Goal: Information Seeking & Learning: Find specific fact

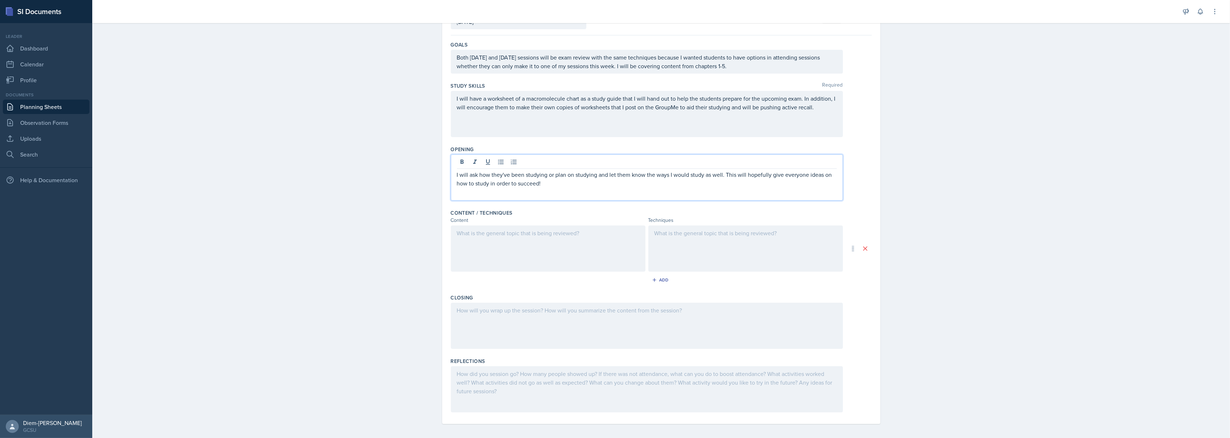
scroll to position [61, 0]
click at [571, 329] on div at bounding box center [647, 322] width 392 height 46
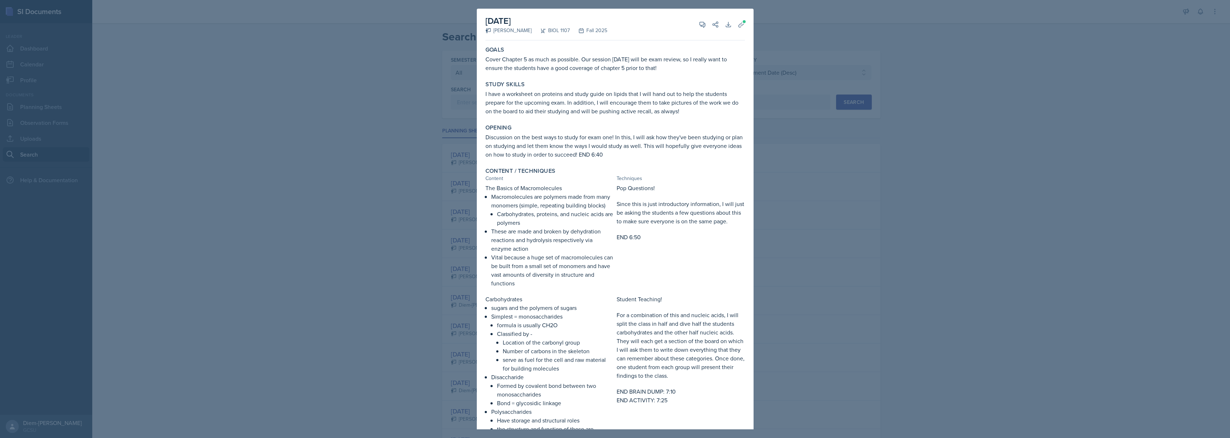
select select "all"
select select "6d02d006-d2ce-4ab3-bc11-53b48f3c94ca"
select select "3"
click at [568, 253] on p "These are made and broken by dehydration reactions and hydrolysis respectively …" at bounding box center [552, 240] width 123 height 26
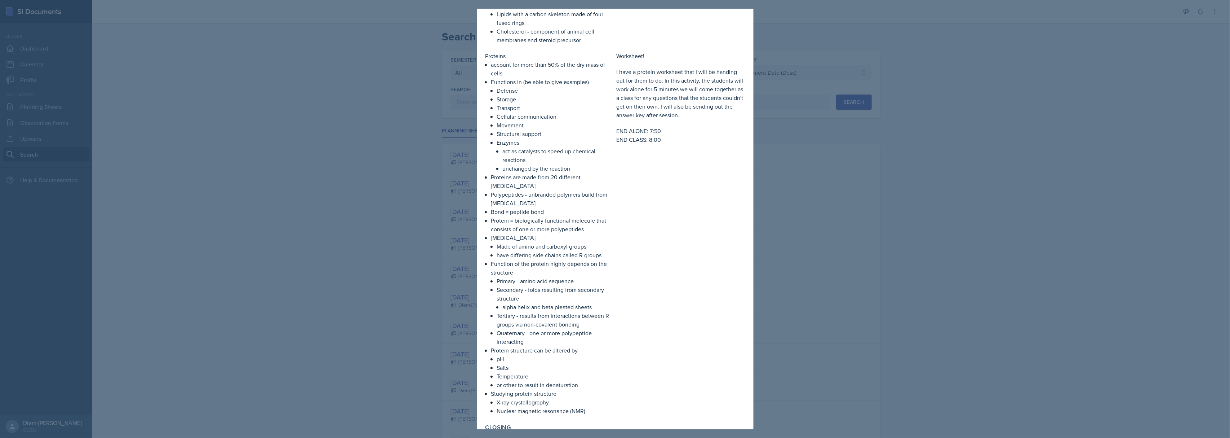
scroll to position [1118, 0]
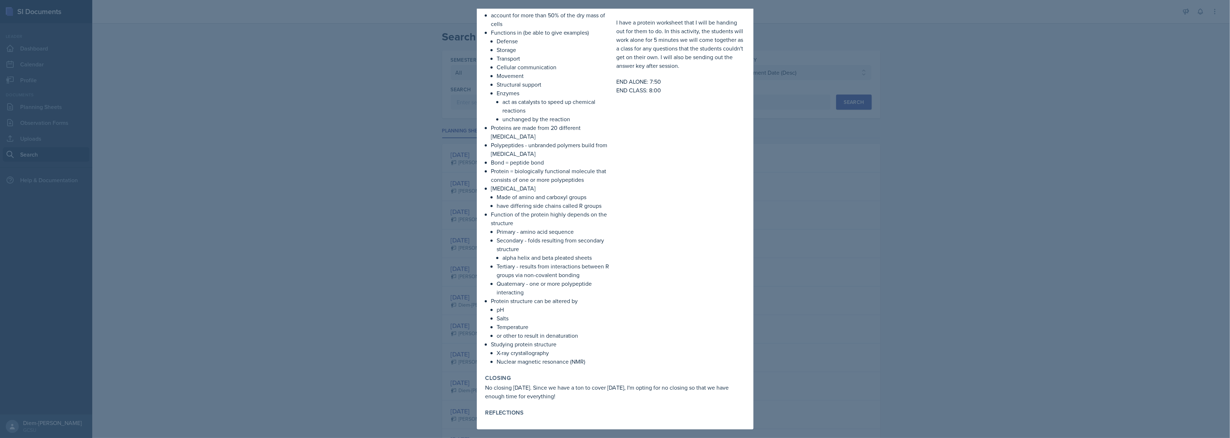
click at [550, 394] on p "No closing [DATE]. Since we have a ton to cover [DATE], I'm opting for no closi…" at bounding box center [616, 391] width 260 height 17
drag, startPoint x: 557, startPoint y: 397, endPoint x: 483, endPoint y: 389, distance: 74.6
click at [483, 389] on div "Closing No closing [DATE]. Since we have a ton to cover [DATE], I'm opting for …" at bounding box center [615, 387] width 265 height 32
copy p "No closing [DATE]. Since we have a ton to cover [DATE], I'm opting for no closi…"
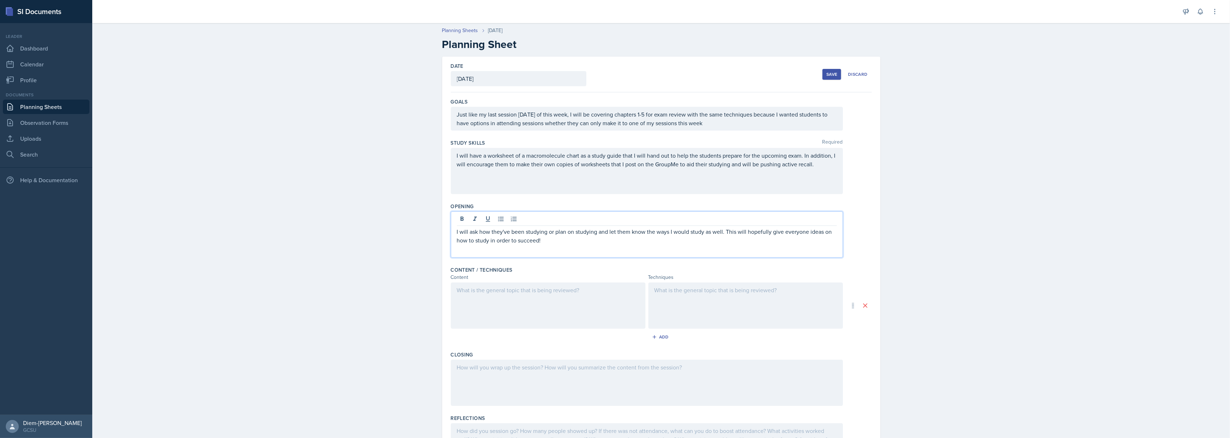
click at [484, 309] on div at bounding box center [548, 305] width 195 height 46
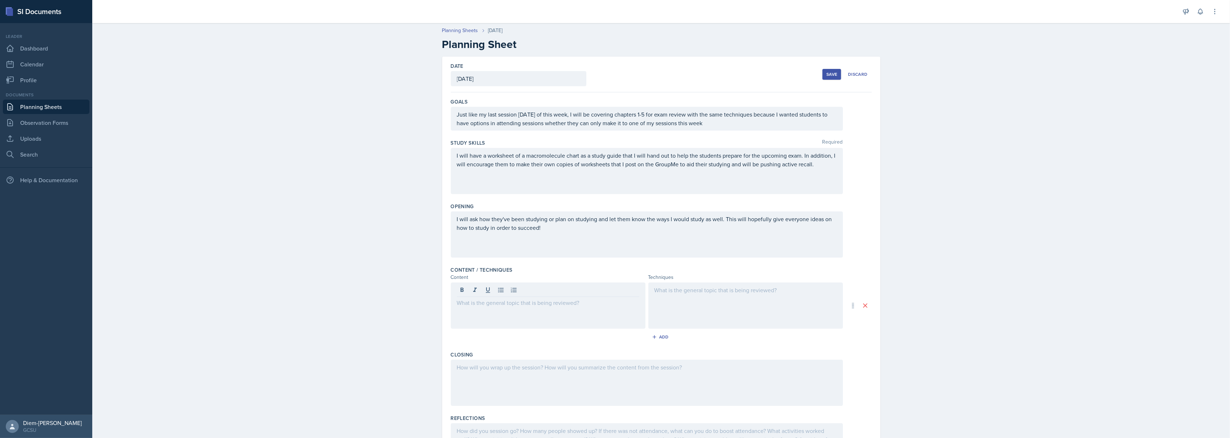
click at [550, 388] on div at bounding box center [647, 382] width 392 height 46
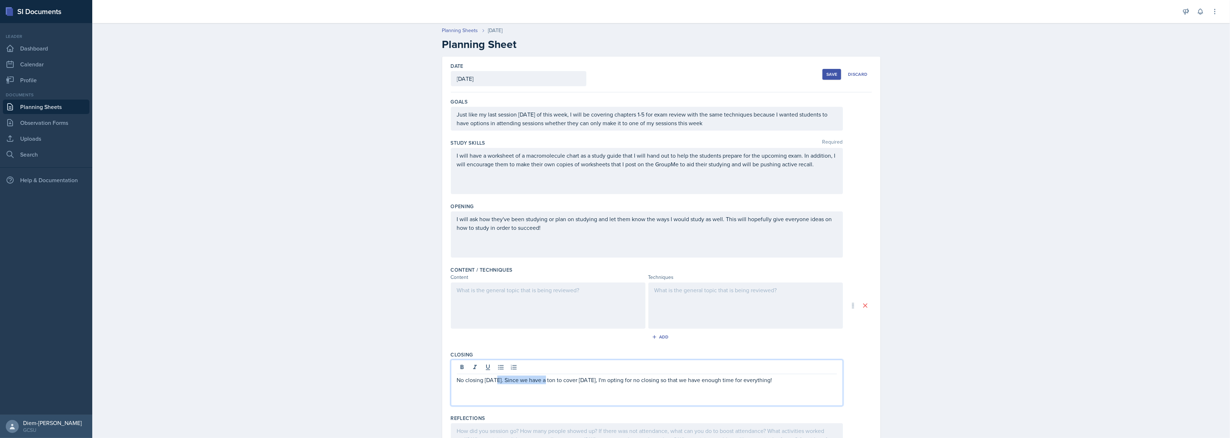
drag, startPoint x: 494, startPoint y: 384, endPoint x: 541, endPoint y: 382, distance: 47.6
click at [541, 382] on p "No closing [DATE]. Since we have a ton to cover [DATE], I'm opting for no closi…" at bounding box center [647, 379] width 380 height 9
drag, startPoint x: 583, startPoint y: 382, endPoint x: 592, endPoint y: 381, distance: 9.5
click at [592, 381] on p "No closing today because there might be too much ton to cover today, I'm opting…" at bounding box center [647, 379] width 380 height 9
drag, startPoint x: 623, startPoint y: 383, endPoint x: 722, endPoint y: 380, distance: 98.8
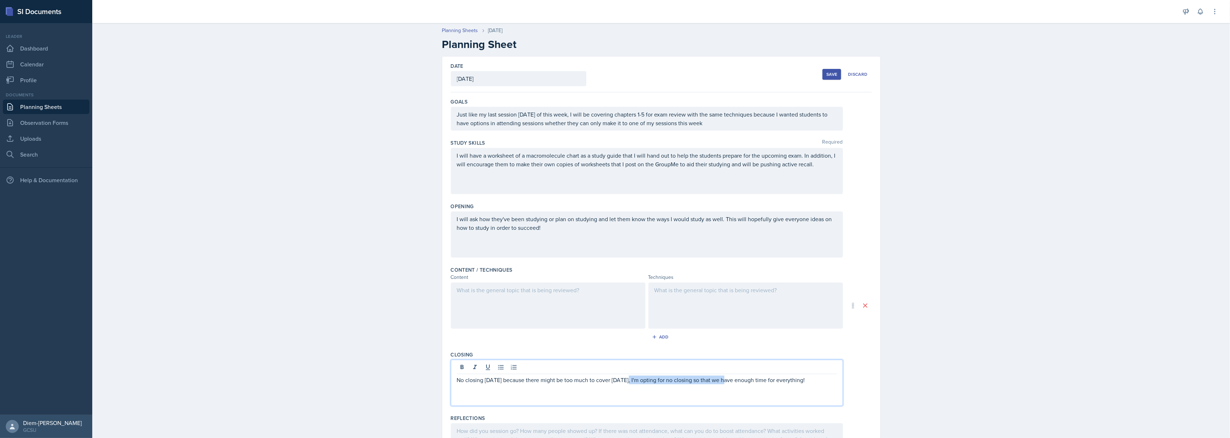
click at [722, 380] on p "No closing today because there might be too much to cover today, I'm opting for…" at bounding box center [647, 379] width 380 height 9
click at [725, 382] on p "No closing today because there might be too much to cover today. I want to make…" at bounding box center [647, 379] width 380 height 9
click at [815, 387] on p at bounding box center [647, 388] width 380 height 9
click at [813, 385] on p at bounding box center [647, 388] width 380 height 9
click at [800, 380] on p "No closing today because there might be too much to cover today. I want to make…" at bounding box center [647, 379] width 380 height 9
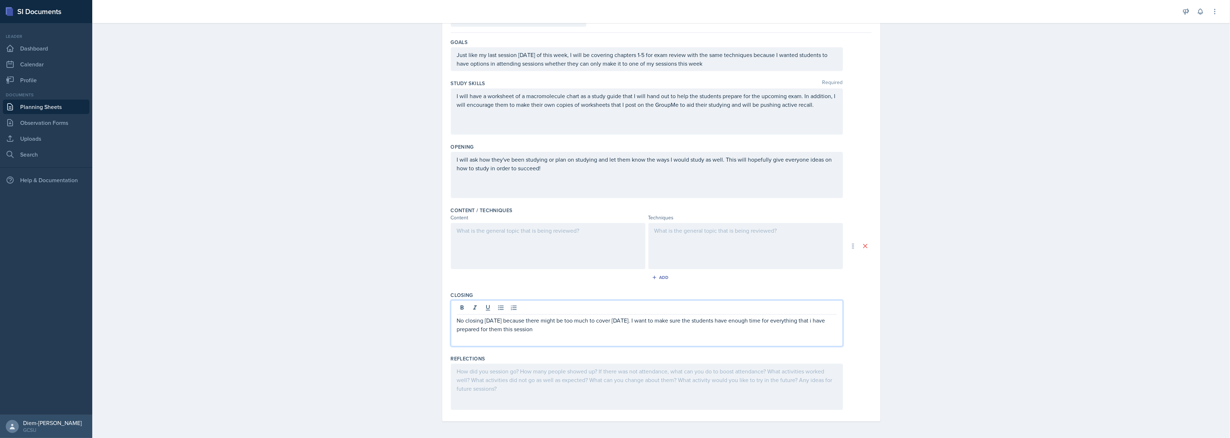
scroll to position [61, 0]
